Goal: Check status: Check status

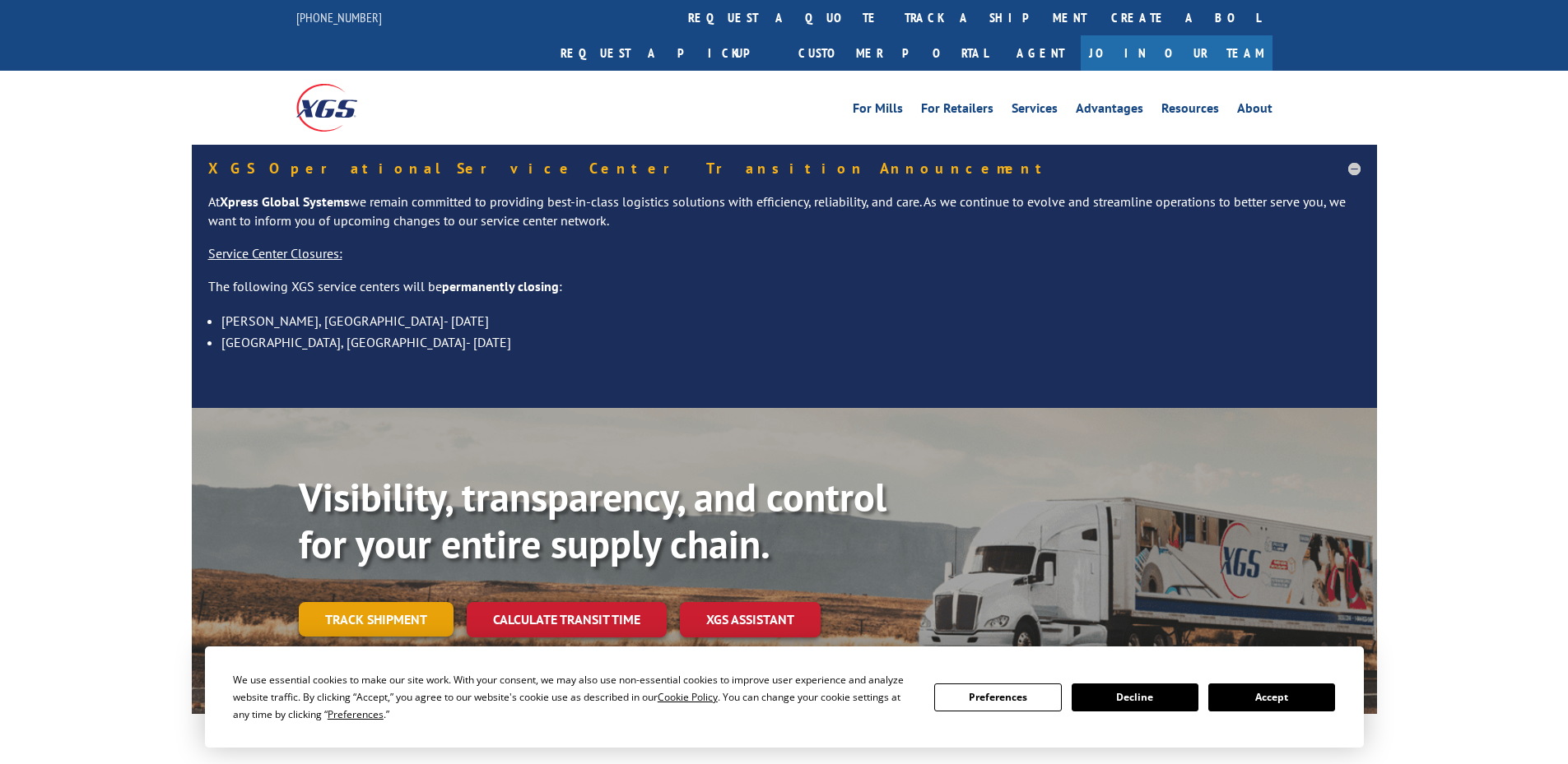
click at [429, 602] on link "Track shipment" at bounding box center [375, 619] width 155 height 35
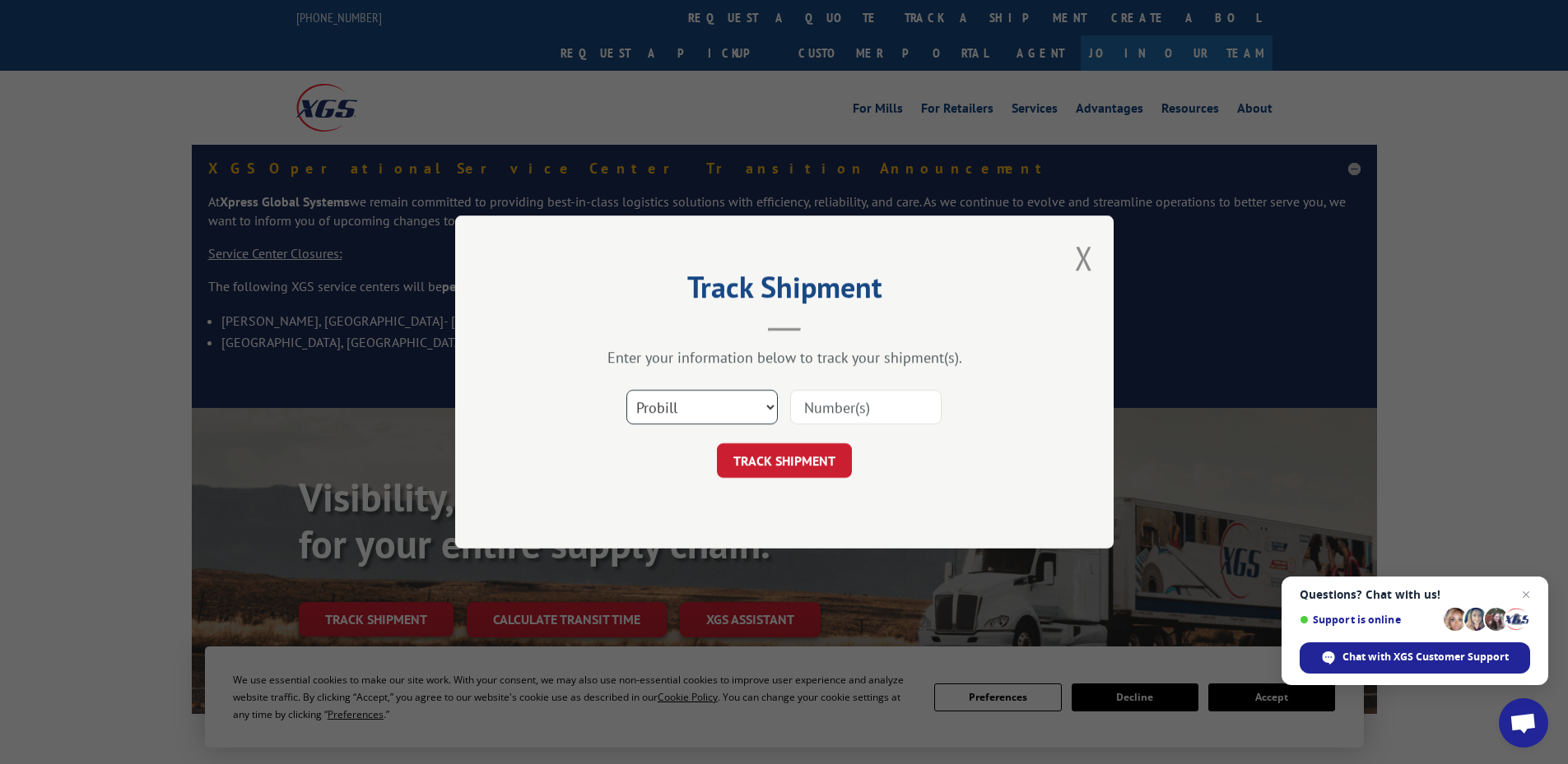
click at [697, 402] on select "Select category... Probill BOL PO" at bounding box center [701, 407] width 151 height 35
select select "po"
click at [626, 390] on select "Select category... Probill BOL PO" at bounding box center [701, 407] width 151 height 35
click at [877, 414] on input at bounding box center [865, 407] width 151 height 35
paste input "32500358"
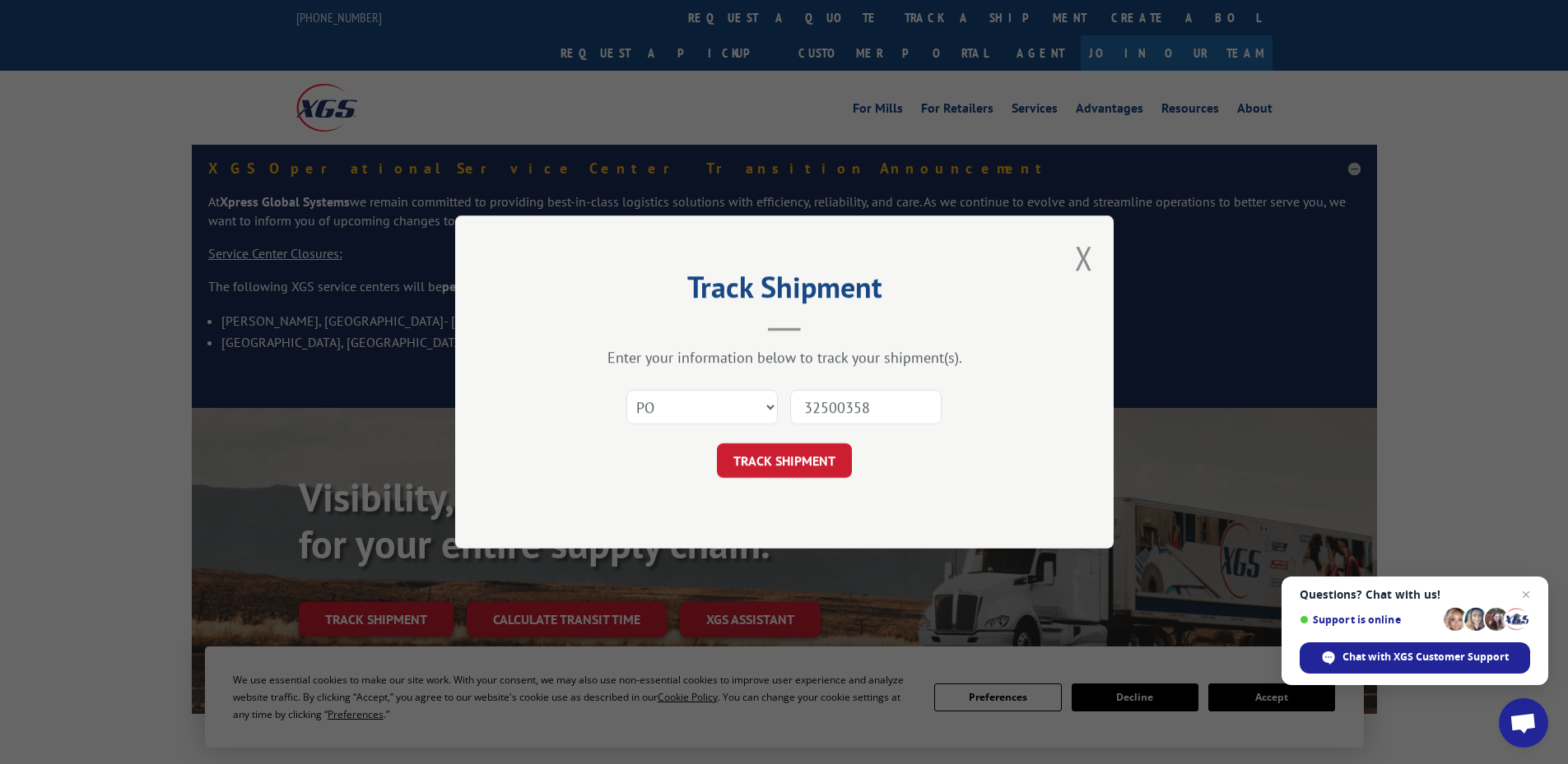
type input "32500358"
click at [717, 444] on button "TRACK SHIPMENT" at bounding box center [784, 461] width 135 height 35
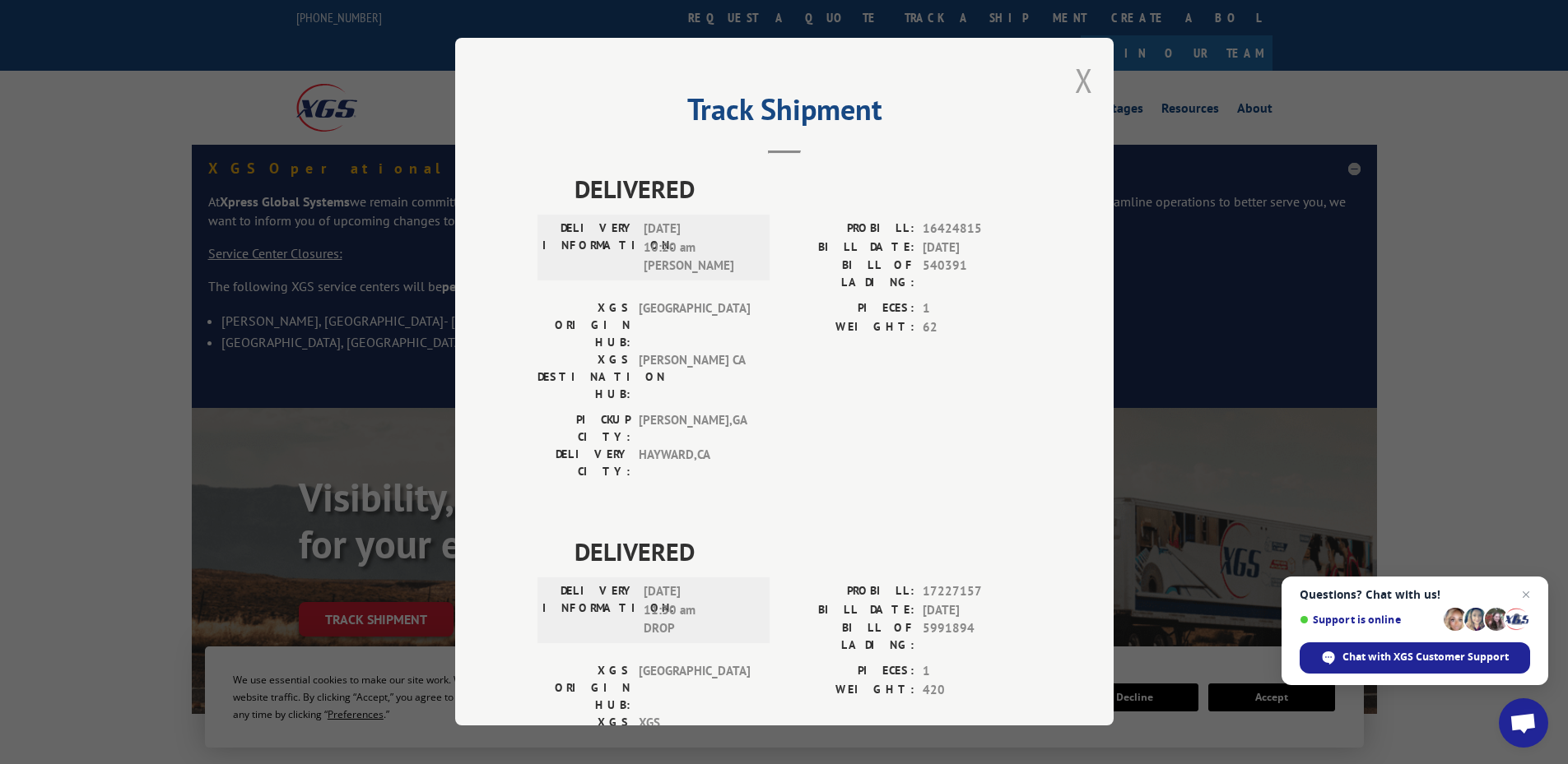
click at [1086, 98] on button "Close modal" at bounding box center [1084, 81] width 18 height 44
